Goal: Task Accomplishment & Management: Use online tool/utility

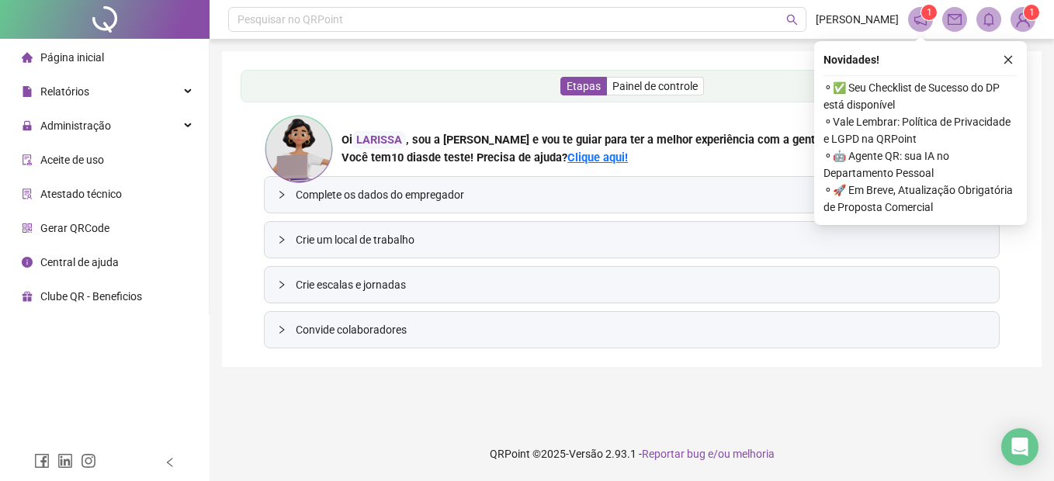
click at [57, 184] on div "Atestado técnico" at bounding box center [72, 194] width 100 height 31
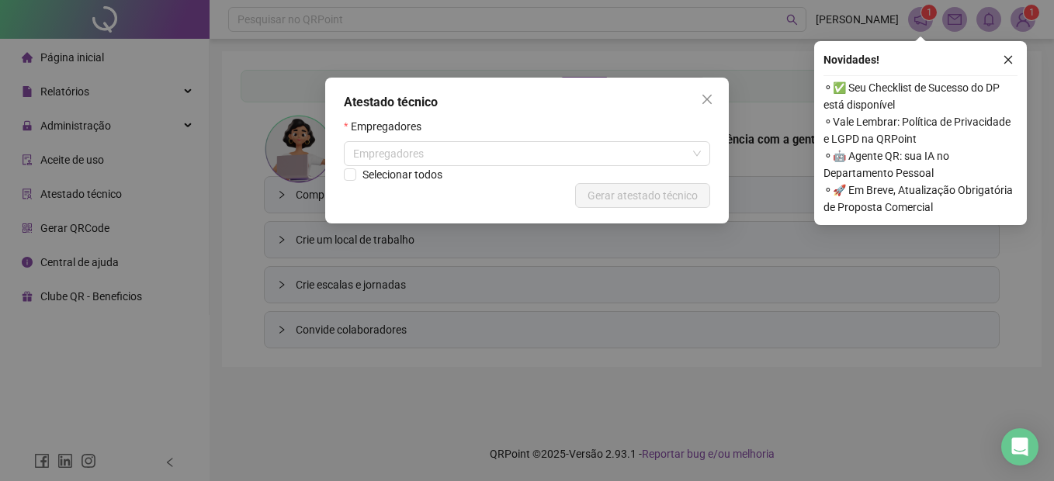
click at [661, 113] on div "Atestado técnico Empregadores Empregadores Selecionar todos Cancelar Gerar ates…" at bounding box center [527, 151] width 404 height 146
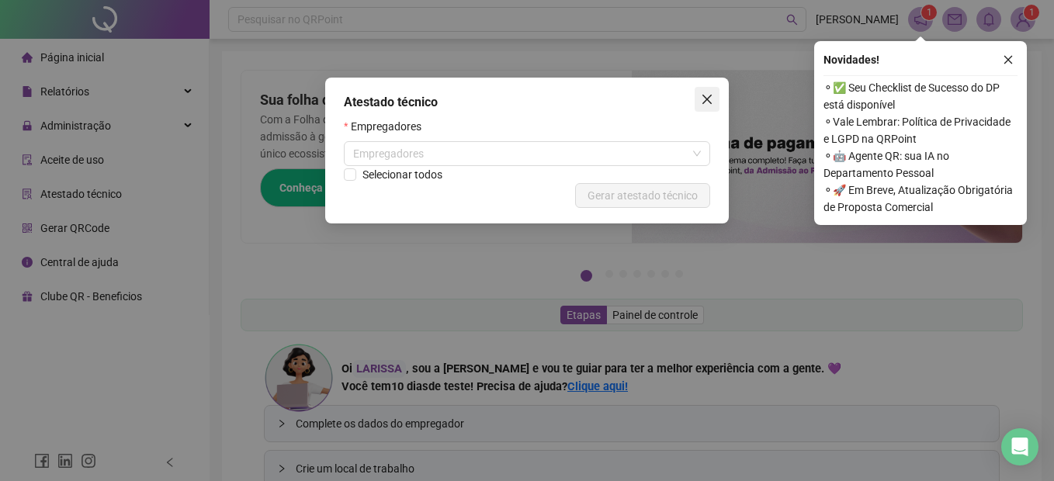
click at [714, 99] on span "Close" at bounding box center [707, 99] width 25 height 12
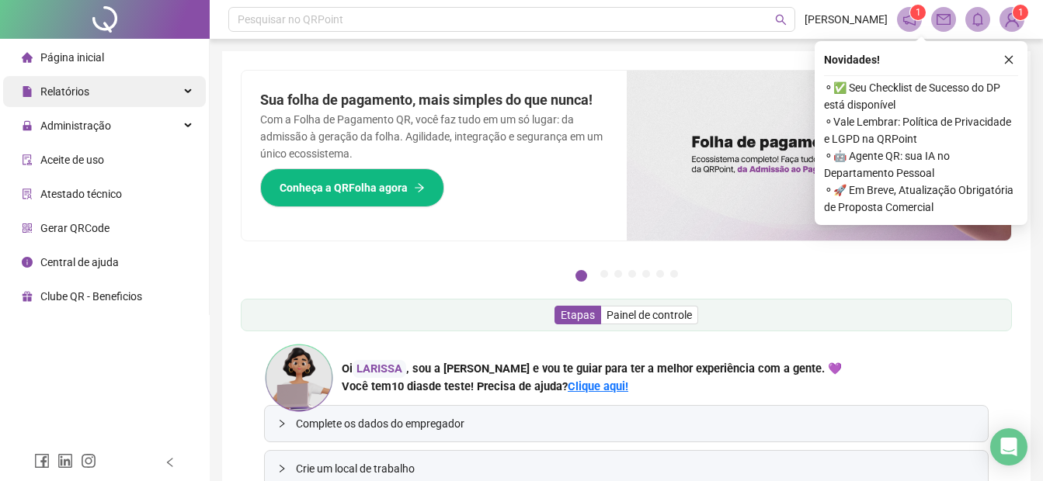
click at [106, 95] on div "Relatórios" at bounding box center [104, 91] width 203 height 31
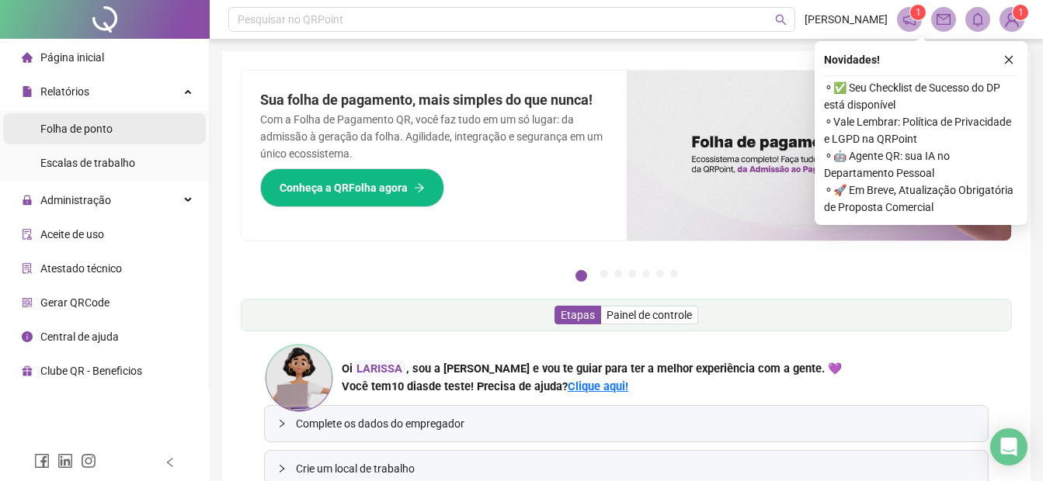
click at [144, 136] on li "Folha de ponto" at bounding box center [104, 128] width 203 height 31
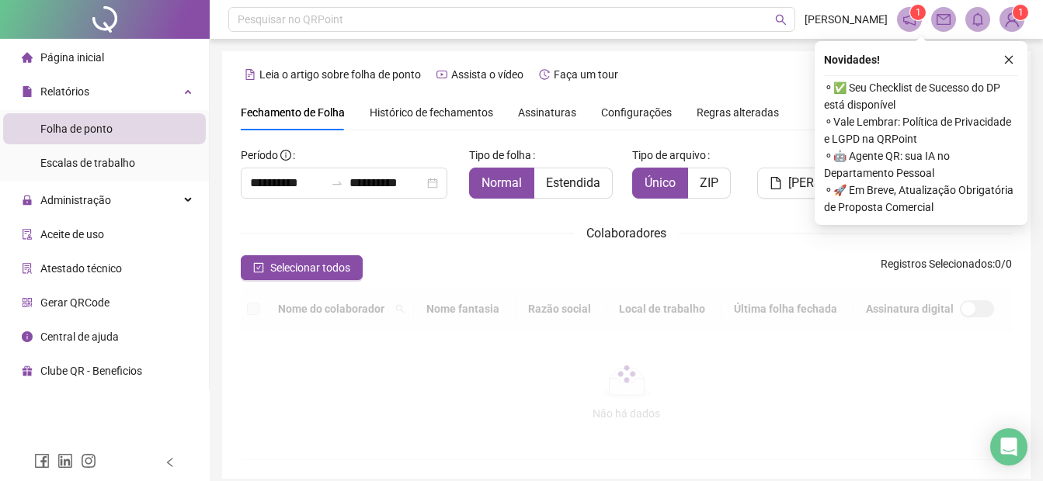
scroll to position [78, 0]
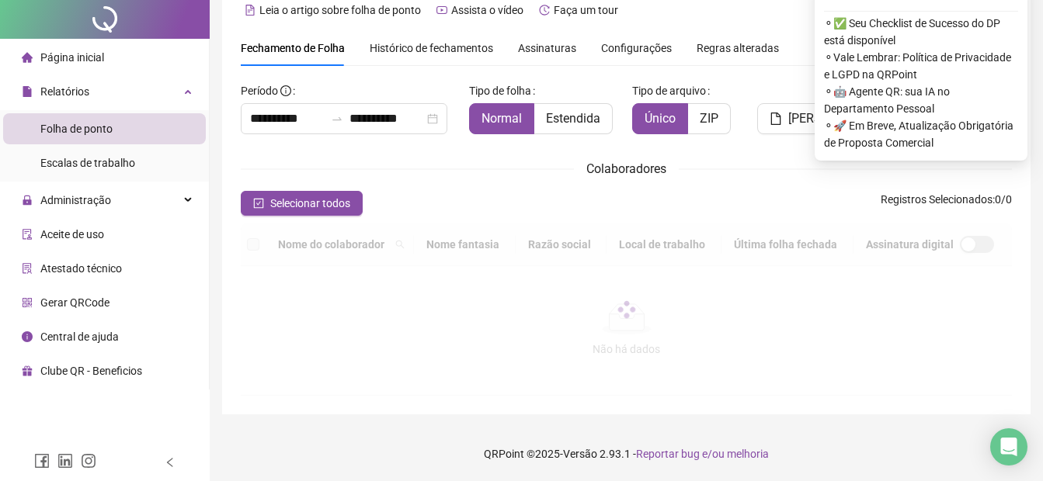
type input "**********"
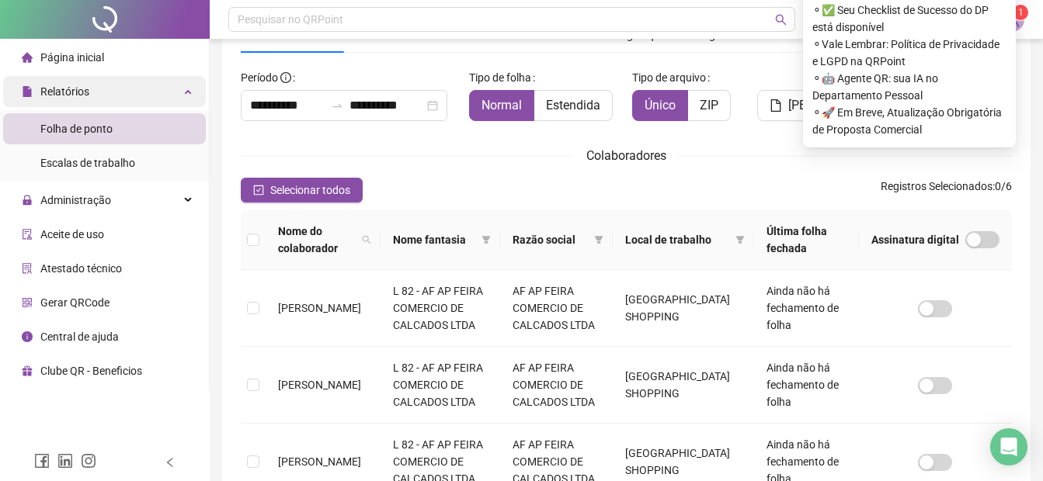
click at [87, 102] on span "Relatórios" at bounding box center [56, 91] width 68 height 31
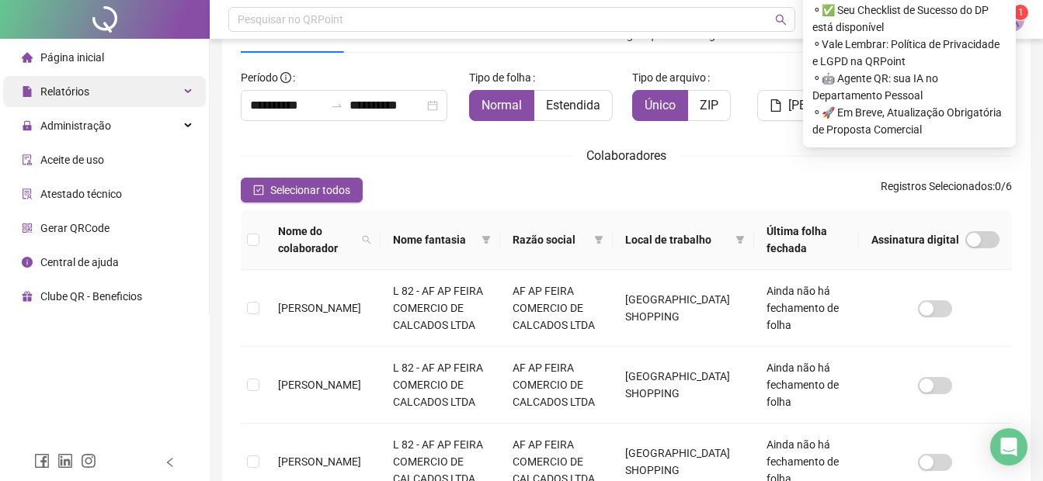
click at [87, 102] on span "Relatórios" at bounding box center [56, 91] width 68 height 31
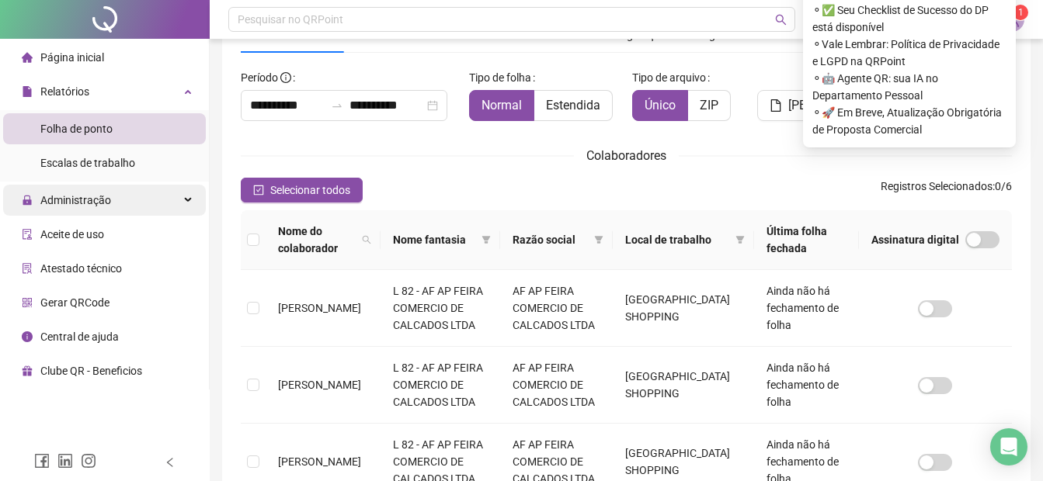
click at [88, 201] on span "Administração" at bounding box center [75, 200] width 71 height 12
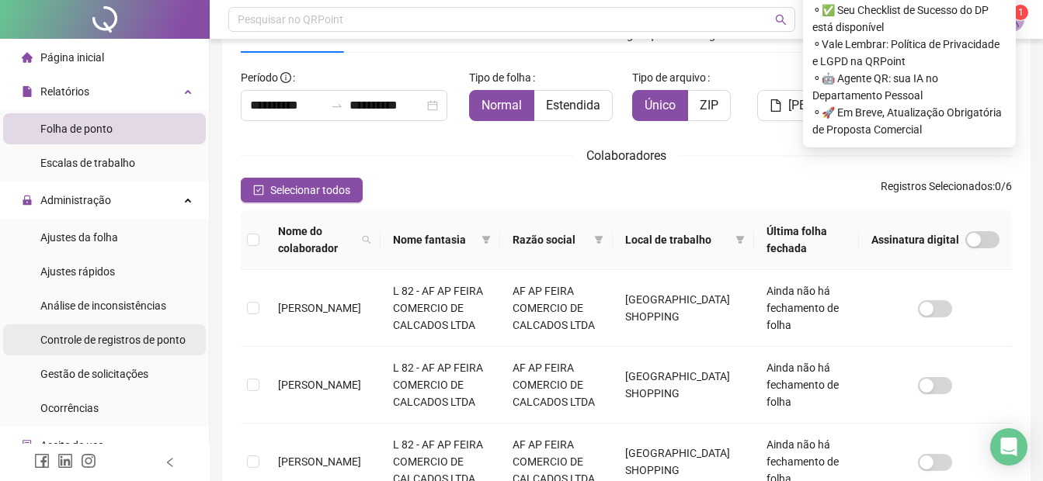
click at [78, 339] on span "Controle de registros de ponto" at bounding box center [112, 340] width 145 height 12
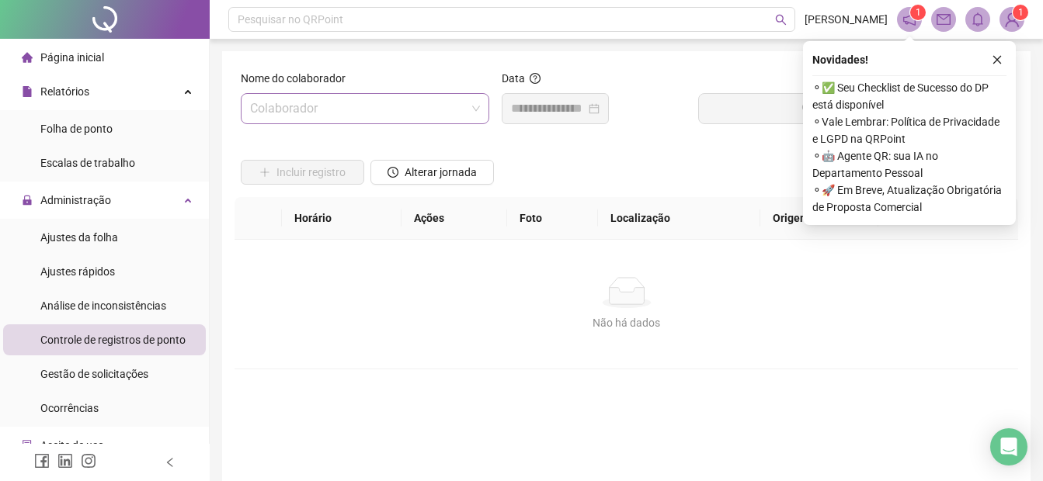
click at [324, 122] on input "search" at bounding box center [358, 108] width 216 height 29
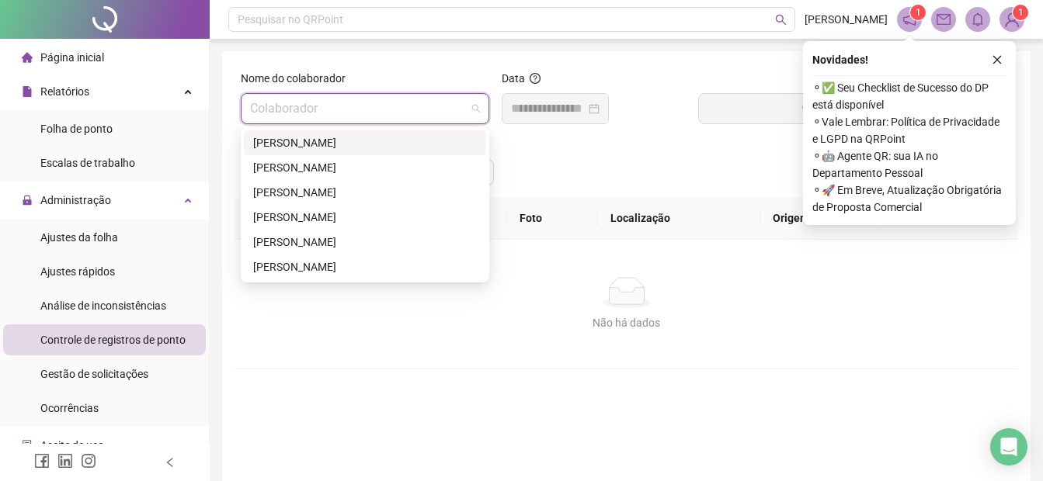
click at [272, 146] on div "[PERSON_NAME]" at bounding box center [365, 142] width 224 height 17
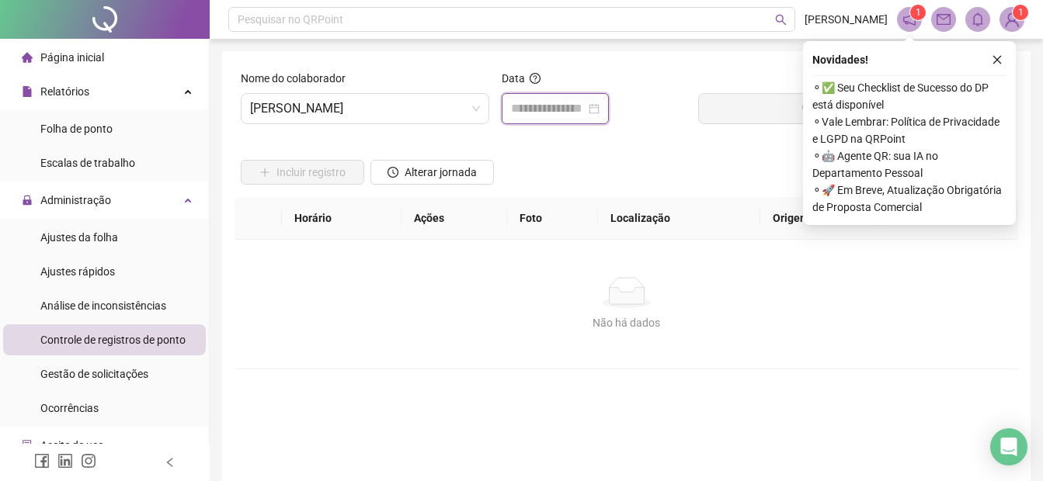
click at [573, 109] on input at bounding box center [548, 108] width 75 height 19
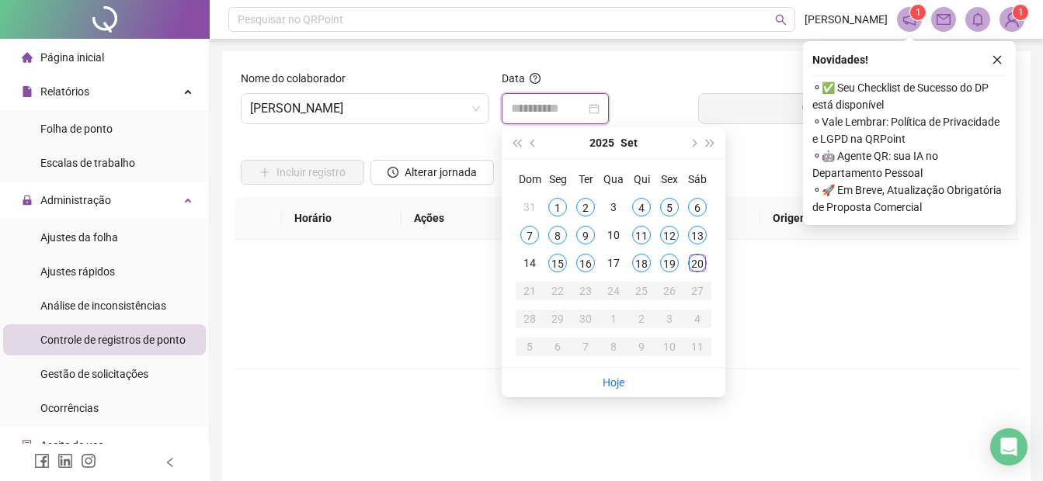
type input "**********"
click at [695, 265] on div "20" at bounding box center [697, 263] width 19 height 19
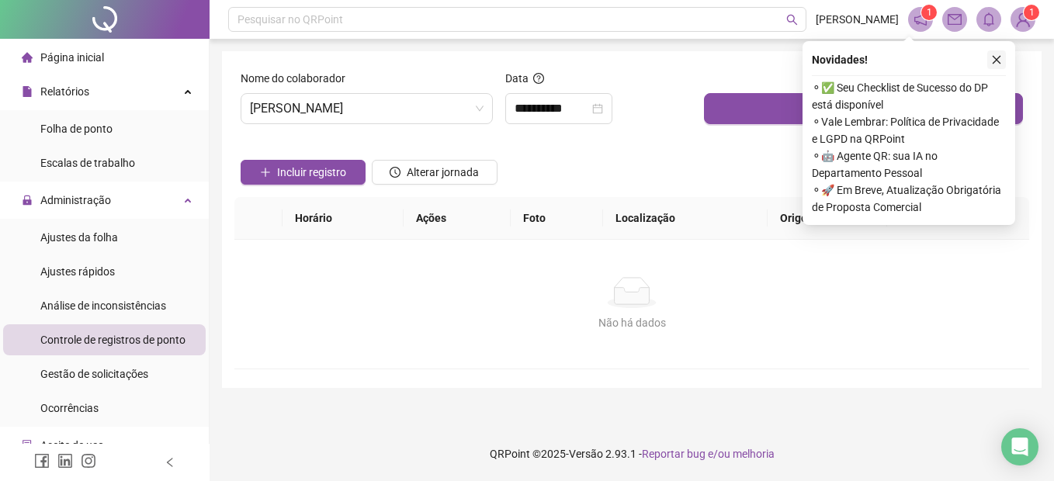
click at [1004, 68] on button "button" at bounding box center [996, 59] width 19 height 19
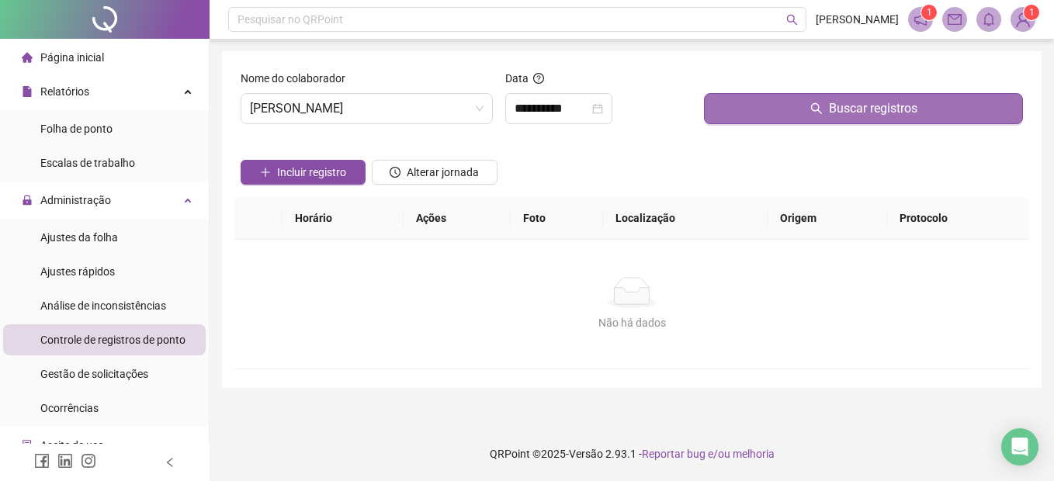
click at [920, 109] on button "Buscar registros" at bounding box center [863, 108] width 319 height 31
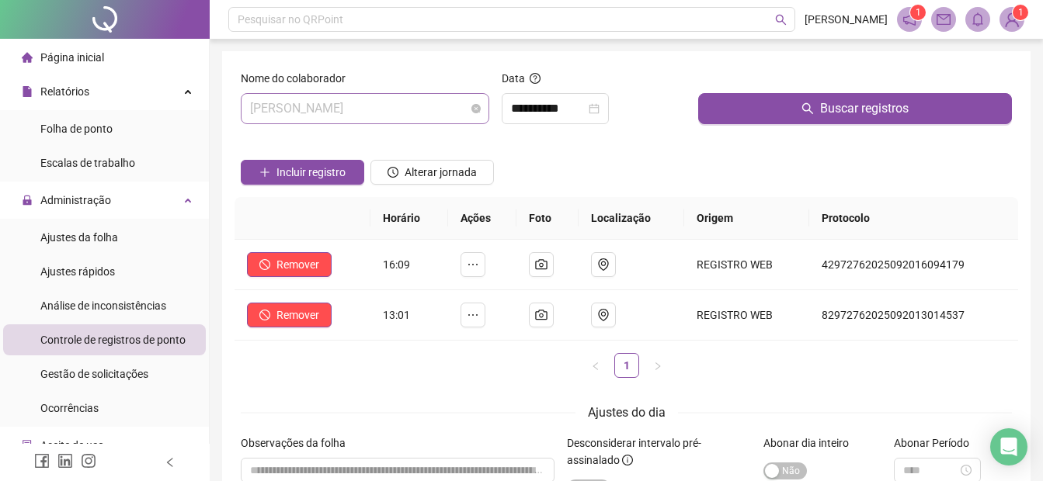
click at [359, 116] on span "[PERSON_NAME]" at bounding box center [365, 108] width 230 height 29
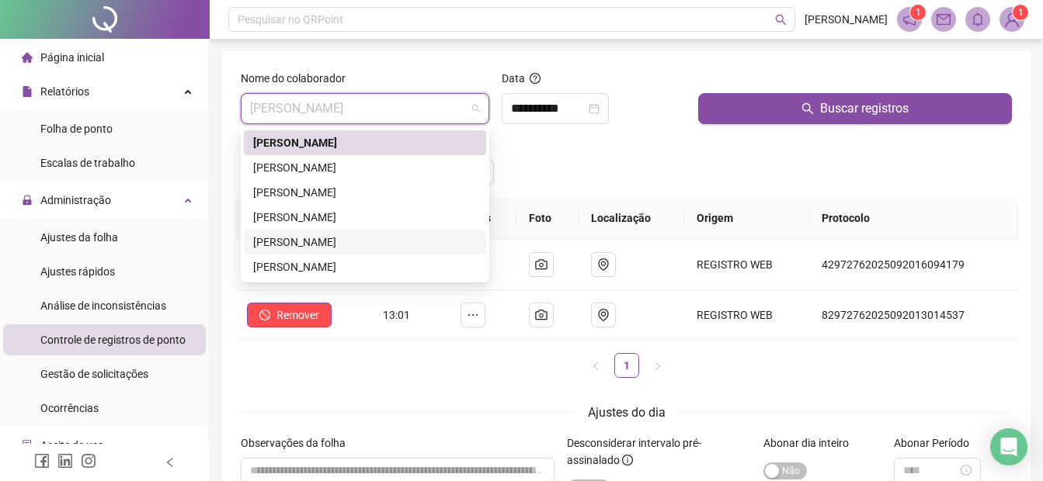
click at [306, 234] on div "[PERSON_NAME]" at bounding box center [365, 242] width 224 height 17
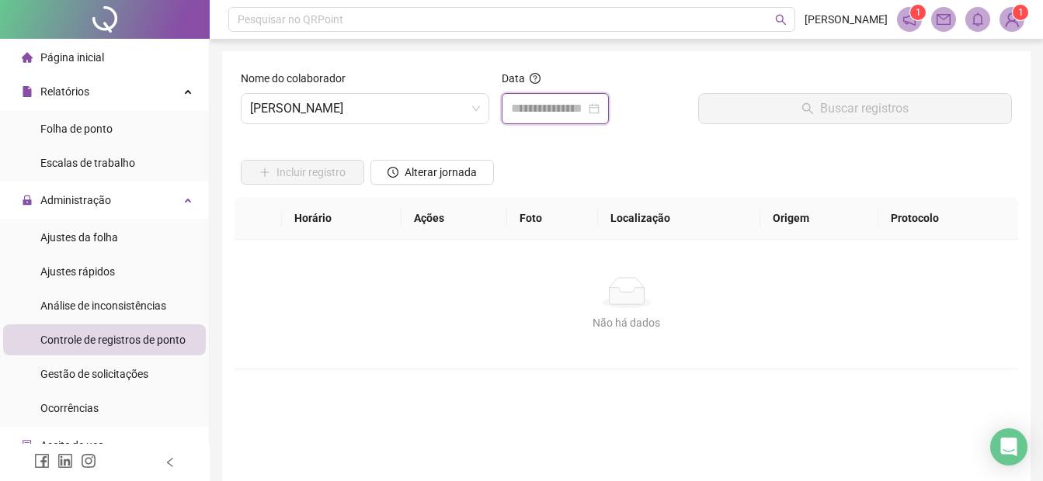
click at [540, 112] on input at bounding box center [548, 108] width 75 height 19
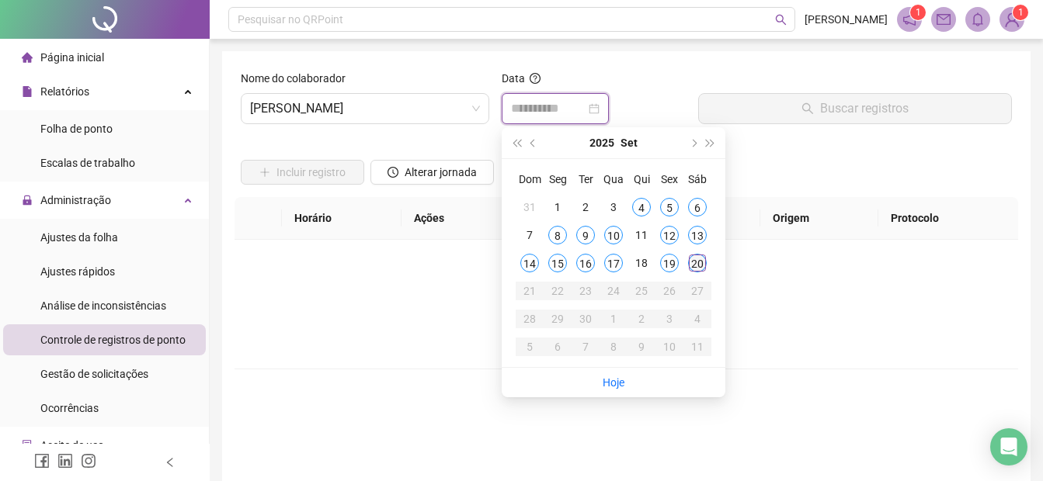
type input "**********"
click at [692, 260] on div "20" at bounding box center [697, 263] width 19 height 19
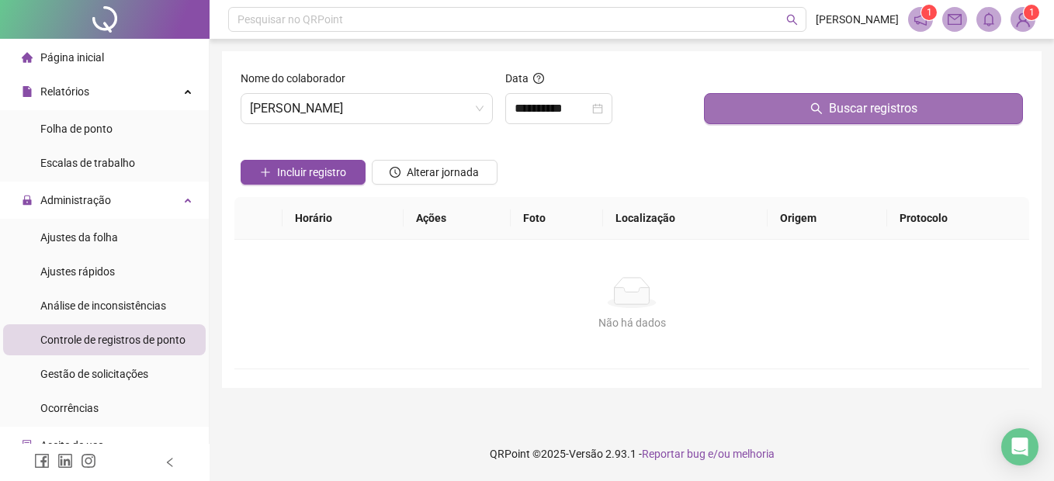
click at [775, 116] on button "Buscar registros" at bounding box center [863, 108] width 319 height 31
